Goal: Task Accomplishment & Management: Use online tool/utility

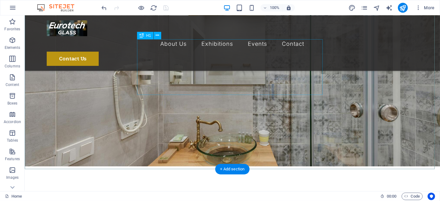
scroll to position [47, 0]
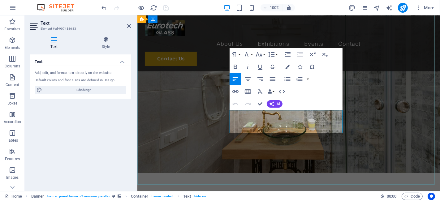
click at [279, 102] on span "AI" at bounding box center [278, 104] width 3 height 4
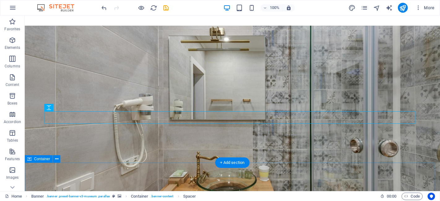
scroll to position [25, 0]
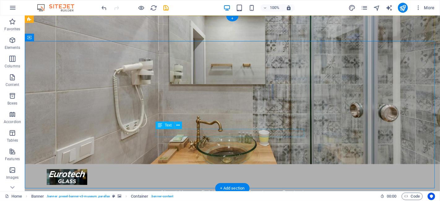
scroll to position [0, 0]
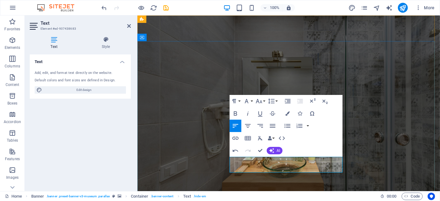
click at [288, 113] on icon "button" at bounding box center [288, 114] width 4 height 4
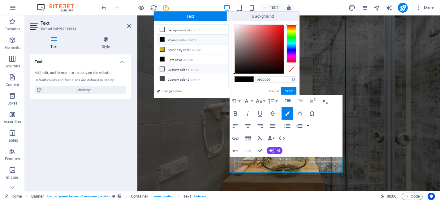
click at [160, 68] on icon at bounding box center [162, 69] width 4 height 4
type input "#efefef"
click at [290, 93] on button "Apply" at bounding box center [288, 90] width 15 height 7
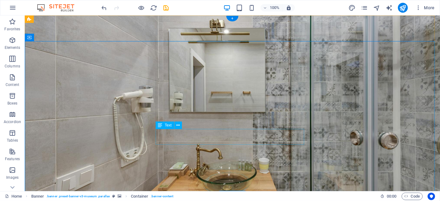
drag, startPoint x: 256, startPoint y: 132, endPoint x: 143, endPoint y: 132, distance: 112.7
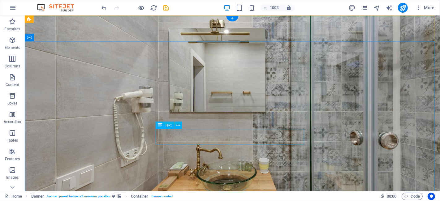
drag, startPoint x: 231, startPoint y: 133, endPoint x: 119, endPoint y: 133, distance: 112.7
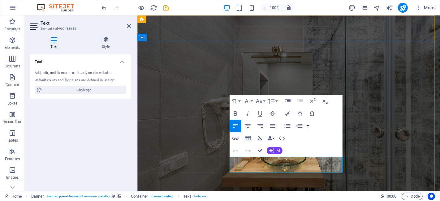
click at [248, 127] on icon "button" at bounding box center [247, 125] width 7 height 7
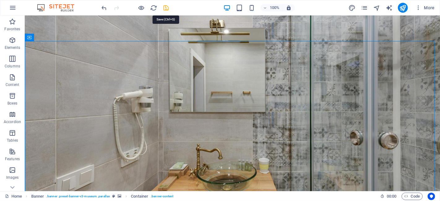
click at [165, 7] on icon "save" at bounding box center [166, 7] width 7 height 7
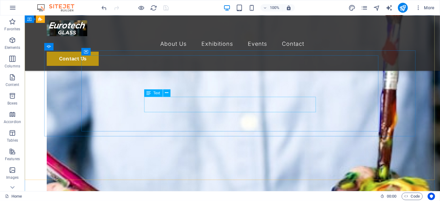
scroll to position [932, 0]
